Goal: Task Accomplishment & Management: Use online tool/utility

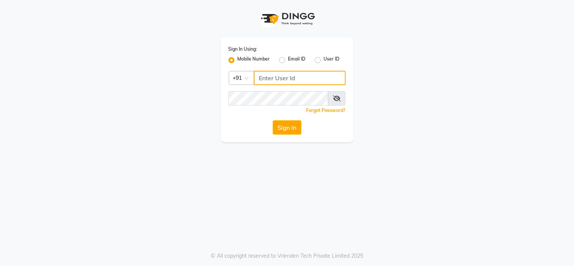
click at [275, 81] on input "Username" at bounding box center [300, 78] width 92 height 14
type input "7869516951"
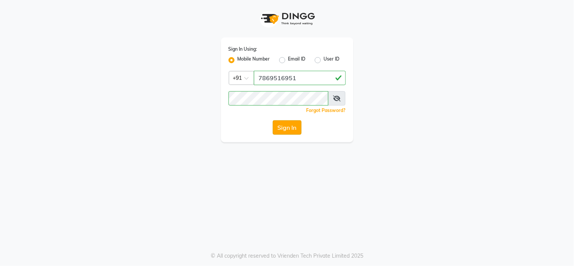
click at [275, 125] on button "Sign In" at bounding box center [287, 127] width 29 height 14
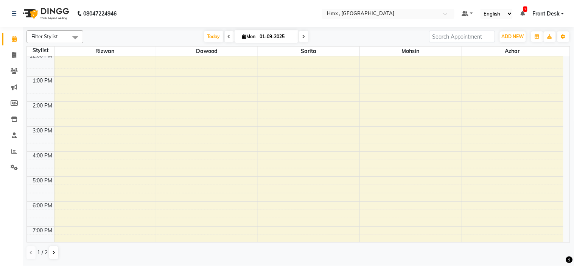
scroll to position [165, 0]
